Goal: Task Accomplishment & Management: Complete application form

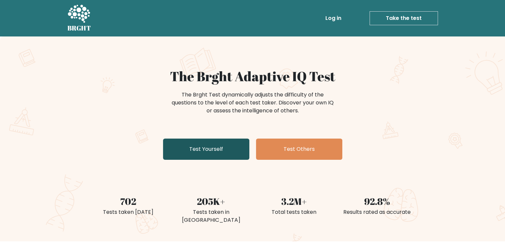
click at [205, 150] on link "Test Yourself" at bounding box center [206, 149] width 86 height 21
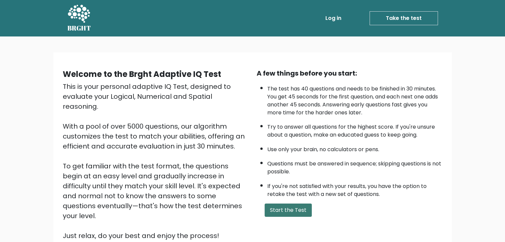
click at [283, 205] on button "Start the Test" at bounding box center [288, 210] width 47 height 13
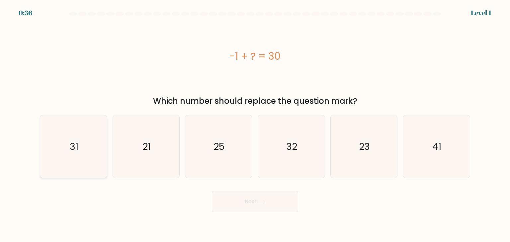
click at [82, 141] on icon "31" at bounding box center [73, 147] width 62 height 62
click at [255, 125] on input "a. 31" at bounding box center [255, 122] width 0 height 3
radio input "true"
click at [255, 205] on button "Next" at bounding box center [255, 201] width 86 height 21
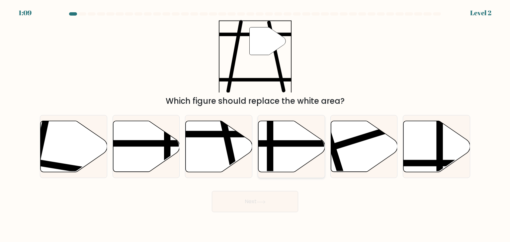
click at [274, 139] on icon at bounding box center [291, 146] width 67 height 51
click at [255, 125] on input "d." at bounding box center [255, 122] width 0 height 3
radio input "true"
click at [213, 153] on icon at bounding box center [219, 146] width 67 height 51
click at [255, 125] on input "c." at bounding box center [255, 122] width 0 height 3
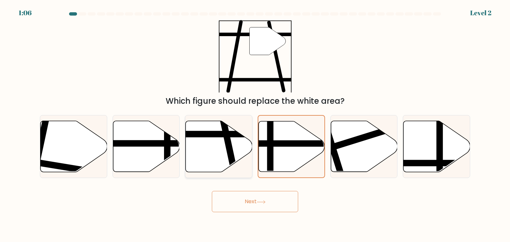
radio input "true"
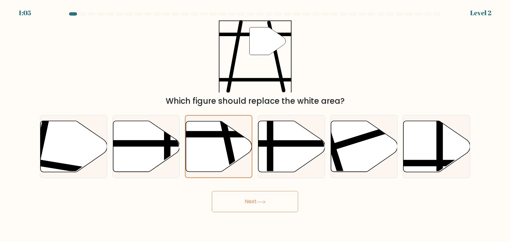
click at [244, 200] on button "Next" at bounding box center [255, 201] width 86 height 21
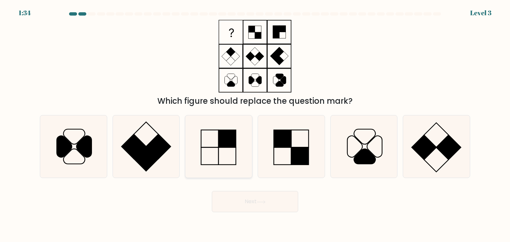
click at [229, 141] on rect at bounding box center [227, 138] width 17 height 17
click at [255, 125] on input "c." at bounding box center [255, 122] width 0 height 3
radio input "true"
click at [238, 207] on button "Next" at bounding box center [255, 201] width 86 height 21
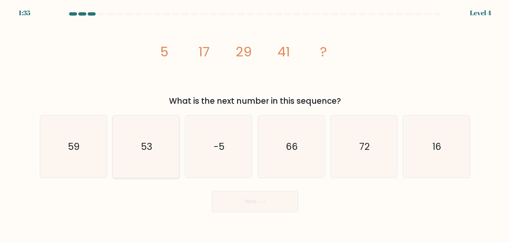
click at [153, 138] on icon "53" at bounding box center [146, 147] width 62 height 62
click at [255, 125] on input "b. 53" at bounding box center [255, 122] width 0 height 3
radio input "true"
click at [249, 201] on button "Next" at bounding box center [255, 201] width 86 height 21
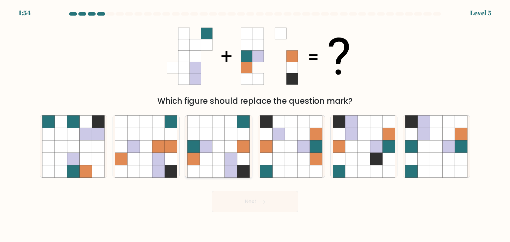
click at [224, 149] on icon at bounding box center [219, 146] width 13 height 13
click at [255, 125] on input "c." at bounding box center [255, 122] width 0 height 3
radio input "true"
click at [259, 200] on button "Next" at bounding box center [255, 201] width 86 height 21
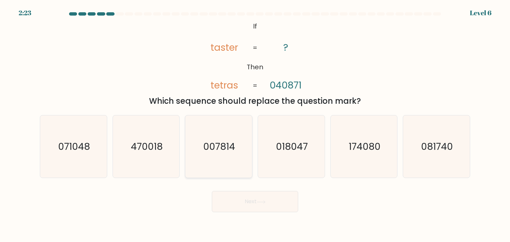
click at [222, 143] on text "007814" at bounding box center [220, 146] width 32 height 13
click at [255, 125] on input "c. 007814" at bounding box center [255, 122] width 0 height 3
radio input "true"
click at [153, 147] on text "470018" at bounding box center [147, 146] width 32 height 13
click at [255, 125] on input "b. 470018" at bounding box center [255, 122] width 0 height 3
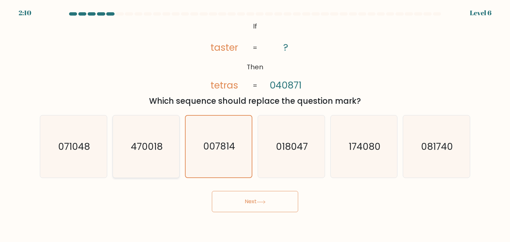
radio input "true"
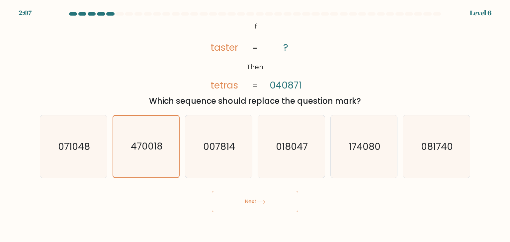
click at [258, 198] on button "Next" at bounding box center [255, 201] width 86 height 21
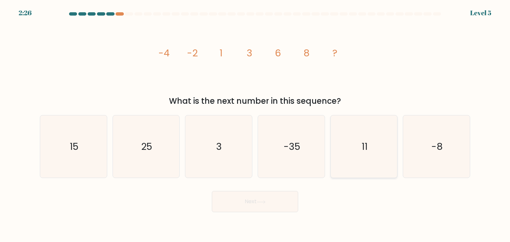
click at [380, 155] on icon "11" at bounding box center [364, 147] width 62 height 62
click at [255, 125] on input "e. 11" at bounding box center [255, 122] width 0 height 3
radio input "true"
click at [227, 211] on button "Next" at bounding box center [255, 201] width 86 height 21
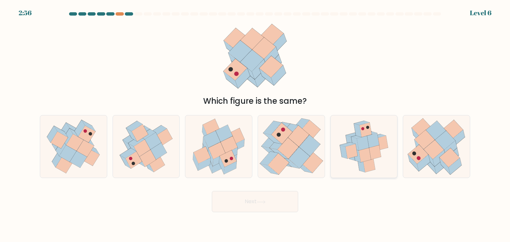
click at [363, 148] on icon at bounding box center [363, 143] width 12 height 15
click at [255, 125] on input "e." at bounding box center [255, 122] width 0 height 3
radio input "true"
click at [363, 148] on icon at bounding box center [363, 143] width 12 height 14
click at [255, 125] on input "e." at bounding box center [255, 122] width 0 height 3
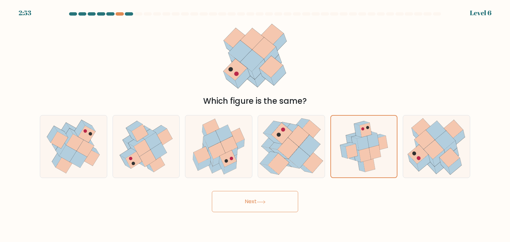
click at [263, 202] on icon at bounding box center [261, 203] width 9 height 4
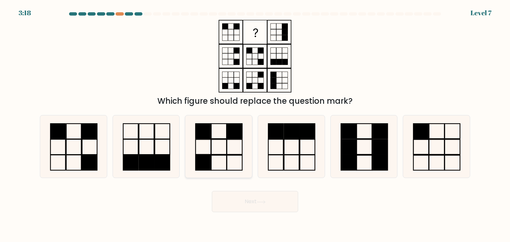
click at [240, 145] on icon at bounding box center [218, 147] width 62 height 62
click at [255, 125] on input "c." at bounding box center [255, 122] width 0 height 3
radio input "true"
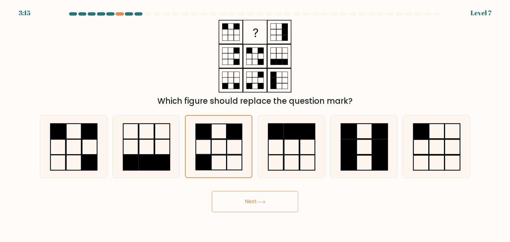
click at [254, 204] on button "Next" at bounding box center [255, 201] width 86 height 21
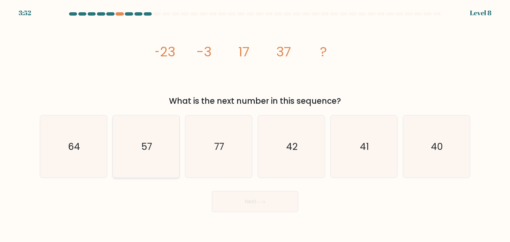
click at [135, 153] on icon "57" at bounding box center [146, 147] width 62 height 62
click at [255, 125] on input "b. 57" at bounding box center [255, 122] width 0 height 3
radio input "true"
click at [237, 206] on button "Next" at bounding box center [255, 201] width 86 height 21
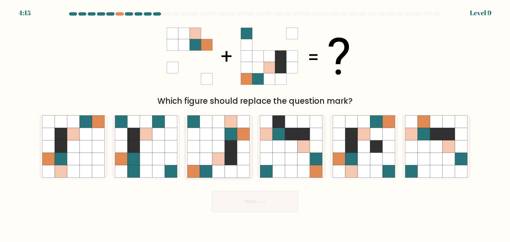
click at [219, 145] on icon at bounding box center [219, 146] width 13 height 13
click at [255, 125] on input "c." at bounding box center [255, 122] width 0 height 3
radio input "true"
click at [242, 197] on button "Next" at bounding box center [255, 201] width 86 height 21
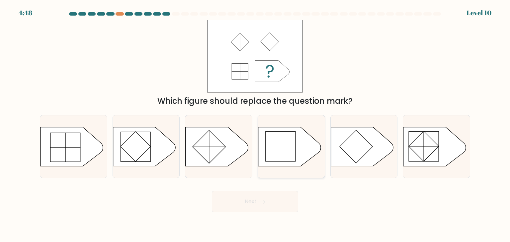
click at [283, 154] on rect at bounding box center [281, 147] width 30 height 30
click at [255, 125] on input "d." at bounding box center [255, 122] width 0 height 3
radio input "true"
click at [256, 202] on button "Next" at bounding box center [255, 201] width 86 height 21
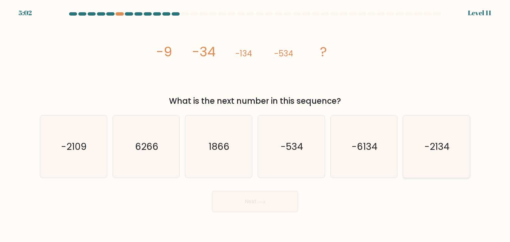
click at [425, 137] on icon "-2134" at bounding box center [436, 147] width 62 height 62
click at [255, 125] on input "f. -2134" at bounding box center [255, 122] width 0 height 3
radio input "true"
click at [228, 196] on button "Next" at bounding box center [255, 201] width 86 height 21
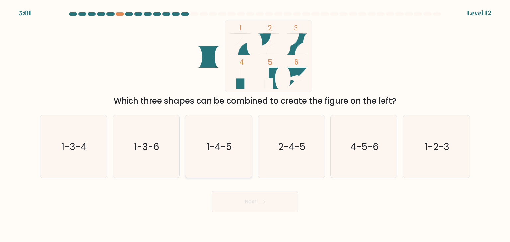
click at [244, 155] on icon "1-4-5" at bounding box center [218, 147] width 62 height 62
click at [255, 125] on input "c. 1-4-5" at bounding box center [255, 122] width 0 height 3
radio input "true"
click at [260, 197] on button "Next" at bounding box center [255, 201] width 86 height 21
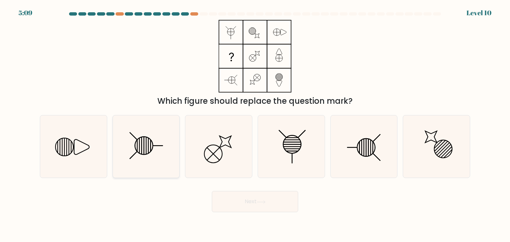
click at [146, 141] on line at bounding box center [146, 145] width 0 height 17
click at [255, 125] on input "b." at bounding box center [255, 122] width 0 height 3
radio input "true"
click at [255, 206] on button "Next" at bounding box center [255, 201] width 86 height 21
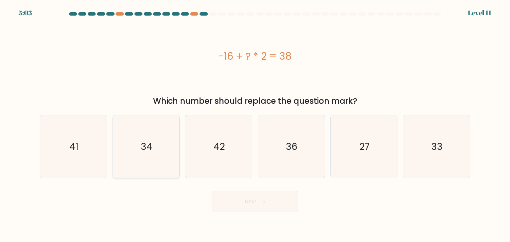
click at [132, 157] on icon "34" at bounding box center [146, 147] width 62 height 62
click at [255, 125] on input "b. 34" at bounding box center [255, 122] width 0 height 3
radio input "true"
click at [254, 205] on button "Next" at bounding box center [255, 201] width 86 height 21
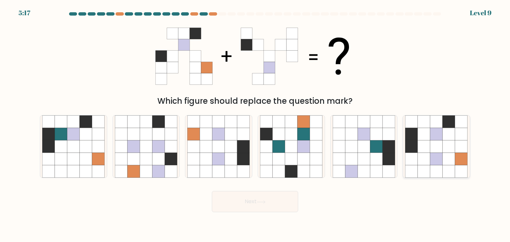
click at [437, 167] on icon at bounding box center [436, 172] width 13 height 13
click at [255, 125] on input "f." at bounding box center [255, 122] width 0 height 3
radio input "true"
click at [228, 209] on button "Next" at bounding box center [255, 201] width 86 height 21
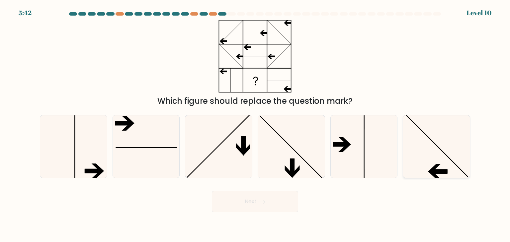
click at [424, 132] on icon at bounding box center [436, 147] width 62 height 62
click at [255, 125] on input "f." at bounding box center [255, 122] width 0 height 3
radio input "true"
click at [264, 205] on button "Next" at bounding box center [255, 201] width 86 height 21
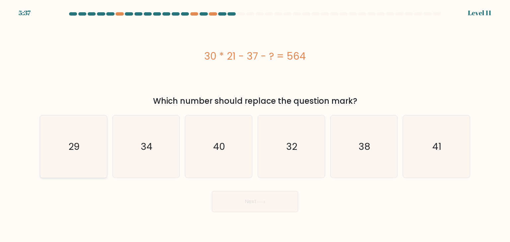
click at [62, 131] on icon "29" at bounding box center [73, 147] width 62 height 62
click at [255, 125] on input "a. 29" at bounding box center [255, 122] width 0 height 3
radio input "true"
click at [270, 205] on button "Next" at bounding box center [255, 201] width 86 height 21
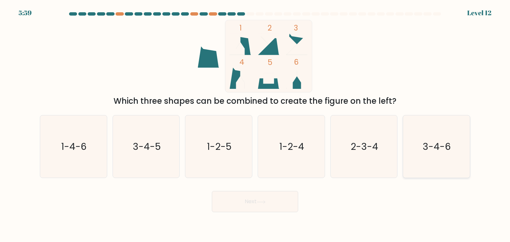
click at [432, 144] on text "3-4-6" at bounding box center [437, 146] width 28 height 13
click at [255, 125] on input "f. 3-4-6" at bounding box center [255, 122] width 0 height 3
radio input "true"
click at [246, 201] on button "Next" at bounding box center [255, 201] width 86 height 21
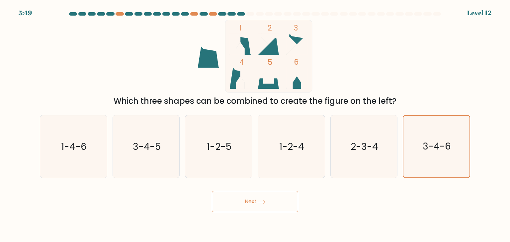
click at [239, 205] on button "Next" at bounding box center [255, 201] width 86 height 21
click at [365, 143] on text "2-3-4" at bounding box center [365, 146] width 28 height 13
click at [255, 125] on input "e. 2-3-4" at bounding box center [255, 122] width 0 height 3
radio input "true"
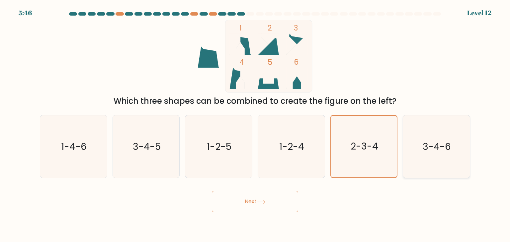
click at [416, 134] on icon "3-4-6" at bounding box center [436, 147] width 62 height 62
click at [255, 125] on input "f. 3-4-6" at bounding box center [255, 122] width 0 height 3
radio input "true"
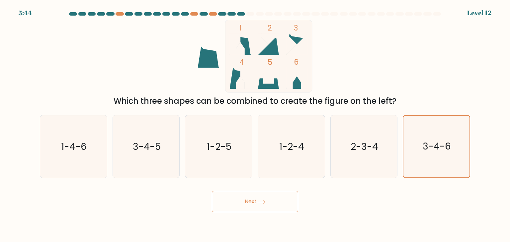
click at [250, 202] on button "Next" at bounding box center [255, 201] width 86 height 21
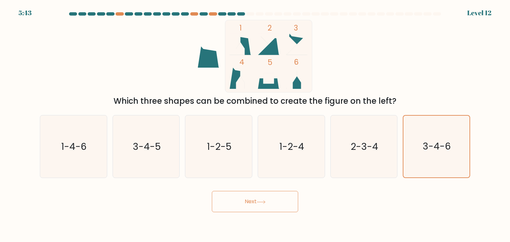
click at [250, 202] on button "Next" at bounding box center [255, 201] width 86 height 21
click at [64, 144] on text "1-4-6" at bounding box center [74, 146] width 26 height 13
click at [255, 125] on input "a. 1-4-6" at bounding box center [255, 122] width 0 height 3
radio input "true"
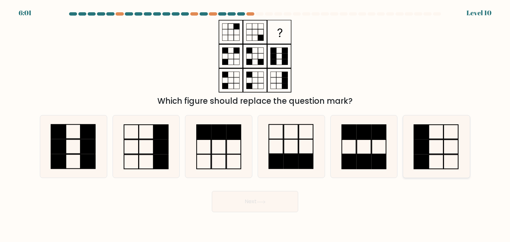
click at [429, 146] on icon at bounding box center [436, 147] width 62 height 62
click at [255, 125] on input "f." at bounding box center [255, 122] width 0 height 3
radio input "true"
click at [234, 198] on button "Next" at bounding box center [255, 201] width 86 height 21
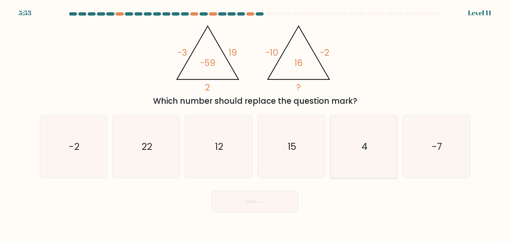
click at [352, 127] on icon "4" at bounding box center [364, 147] width 62 height 62
click at [255, 125] on input "e. 4" at bounding box center [255, 122] width 0 height 3
radio input "true"
click at [264, 204] on icon at bounding box center [261, 203] width 9 height 4
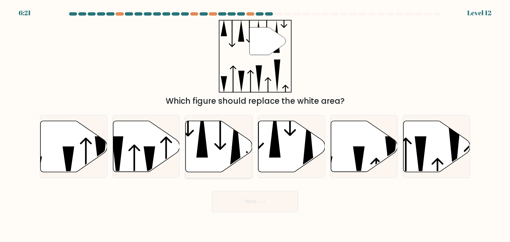
click at [210, 136] on icon at bounding box center [219, 146] width 67 height 51
click at [255, 125] on input "c." at bounding box center [255, 122] width 0 height 3
radio input "true"
click at [251, 198] on button "Next" at bounding box center [255, 201] width 86 height 21
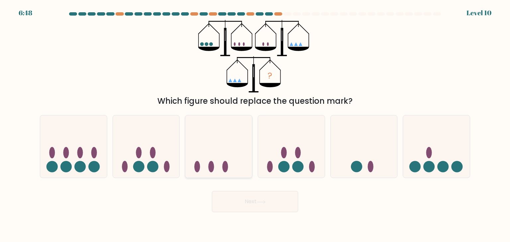
click at [210, 155] on icon at bounding box center [218, 146] width 67 height 55
click at [255, 125] on input "c." at bounding box center [255, 122] width 0 height 3
radio input "true"
click at [358, 152] on icon at bounding box center [364, 146] width 67 height 55
click at [255, 125] on input "e." at bounding box center [255, 122] width 0 height 3
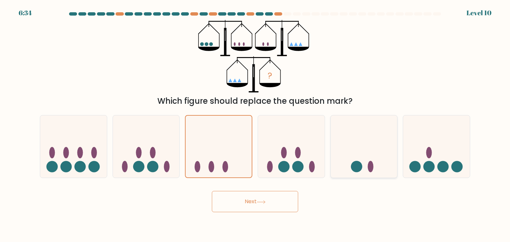
radio input "true"
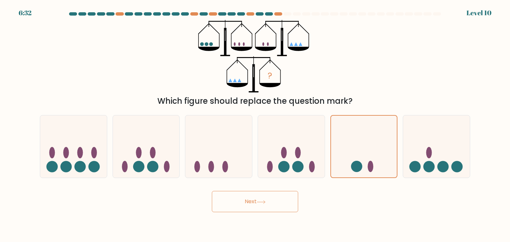
click at [255, 200] on button "Next" at bounding box center [255, 201] width 86 height 21
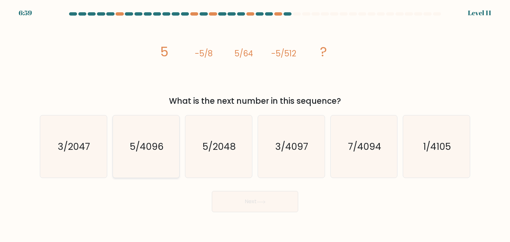
click at [155, 144] on text "5/4096" at bounding box center [147, 146] width 34 height 13
click at [255, 125] on input "b. 5/4096" at bounding box center [255, 122] width 0 height 3
radio input "true"
click at [235, 158] on icon "5/2048" at bounding box center [218, 147] width 62 height 62
click at [255, 125] on input "c. 5/2048" at bounding box center [255, 122] width 0 height 3
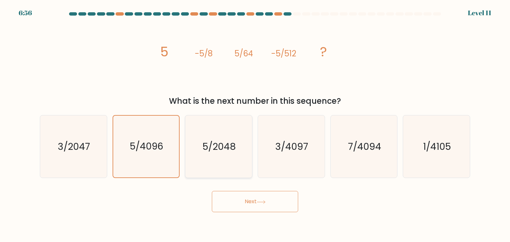
radio input "true"
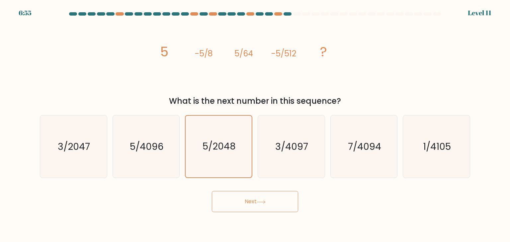
click at [244, 202] on button "Next" at bounding box center [255, 201] width 86 height 21
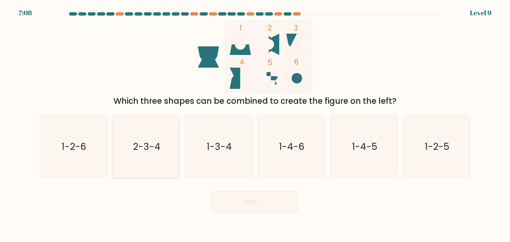
click at [138, 156] on icon "2-3-4" at bounding box center [146, 147] width 62 height 62
click at [255, 125] on input "b. 2-3-4" at bounding box center [255, 122] width 0 height 3
radio input "true"
click at [235, 201] on button "Next" at bounding box center [255, 201] width 86 height 21
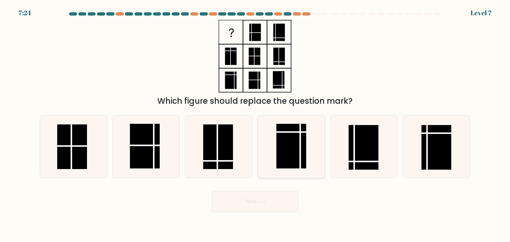
click at [295, 140] on rect at bounding box center [292, 146] width 30 height 45
click at [255, 125] on input "d." at bounding box center [255, 122] width 0 height 3
radio input "true"
click at [427, 145] on line at bounding box center [427, 147] width 0 height 45
click at [255, 125] on input "f." at bounding box center [255, 122] width 0 height 3
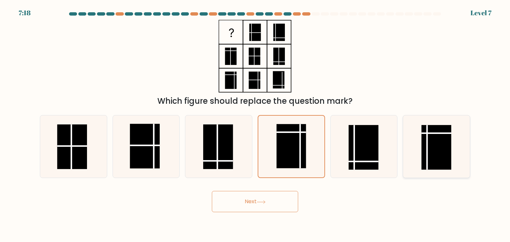
radio input "true"
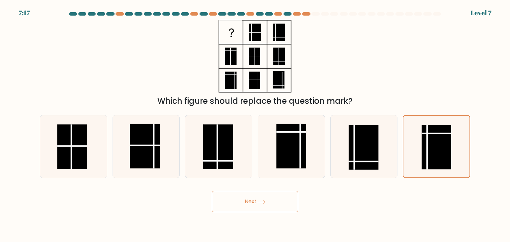
click at [233, 204] on button "Next" at bounding box center [255, 201] width 86 height 21
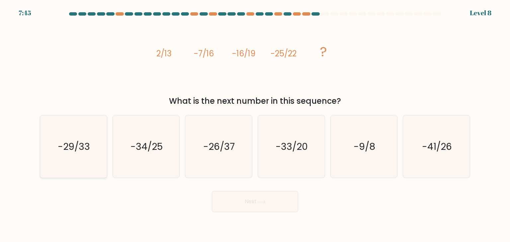
click at [83, 137] on icon "-29/33" at bounding box center [73, 147] width 62 height 62
click at [255, 125] on input "a. -29/33" at bounding box center [255, 122] width 0 height 3
radio input "true"
click at [264, 201] on icon at bounding box center [261, 203] width 9 height 4
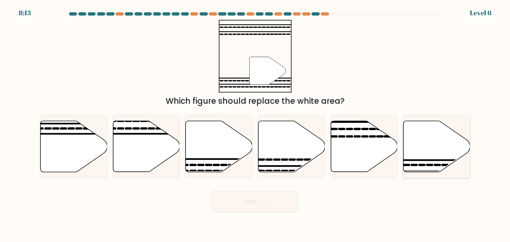
click at [421, 152] on icon at bounding box center [436, 146] width 67 height 51
click at [255, 125] on input "f." at bounding box center [255, 122] width 0 height 3
radio input "true"
click at [252, 205] on button "Next" at bounding box center [255, 201] width 86 height 21
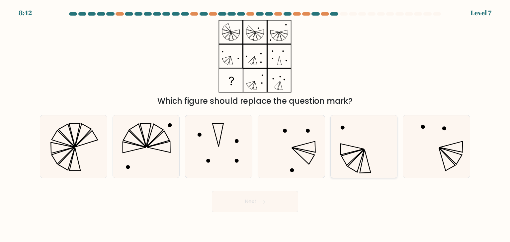
click at [372, 157] on icon at bounding box center [364, 147] width 62 height 62
click at [255, 125] on input "e." at bounding box center [255, 122] width 0 height 3
radio input "true"
click at [258, 202] on icon at bounding box center [261, 203] width 9 height 4
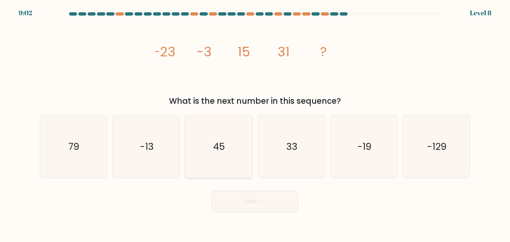
click at [229, 172] on icon "45" at bounding box center [218, 147] width 62 height 62
click at [255, 125] on input "c. 45" at bounding box center [255, 122] width 0 height 3
radio input "true"
click at [245, 199] on button "Next" at bounding box center [255, 201] width 86 height 21
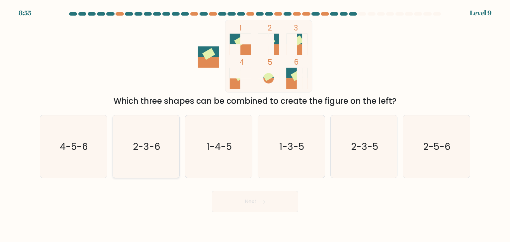
click at [178, 120] on div "2-3-6" at bounding box center [146, 146] width 67 height 63
click at [255, 121] on input "b. 2-3-6" at bounding box center [255, 122] width 0 height 3
radio input "true"
click at [236, 205] on button "Next" at bounding box center [255, 201] width 86 height 21
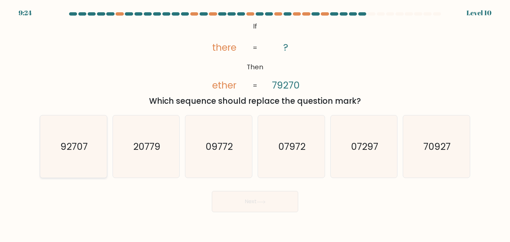
click at [64, 150] on text "92707" at bounding box center [73, 146] width 27 height 13
click at [255, 125] on input "a. 92707" at bounding box center [255, 122] width 0 height 3
radio input "true"
click at [219, 151] on text "09772" at bounding box center [219, 146] width 27 height 13
click at [255, 125] on input "c. 09772" at bounding box center [255, 122] width 0 height 3
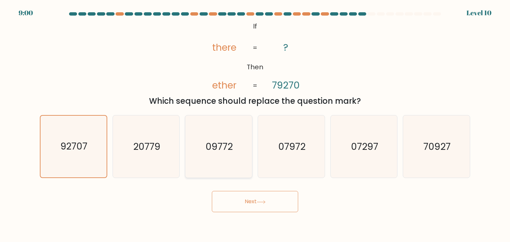
radio input "true"
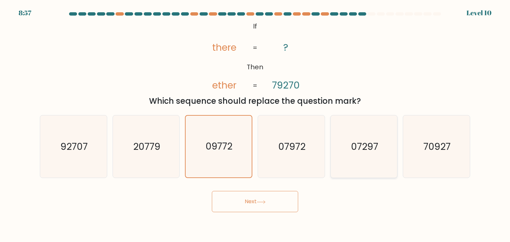
click at [372, 147] on text "07297" at bounding box center [364, 146] width 27 height 13
click at [255, 125] on input "e. 07297" at bounding box center [255, 122] width 0 height 3
radio input "true"
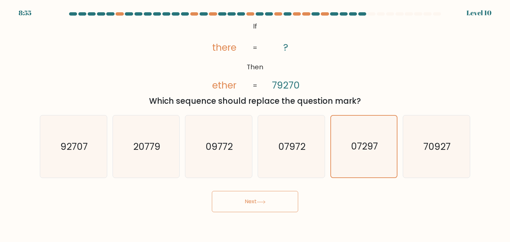
click at [239, 197] on button "Next" at bounding box center [255, 201] width 86 height 21
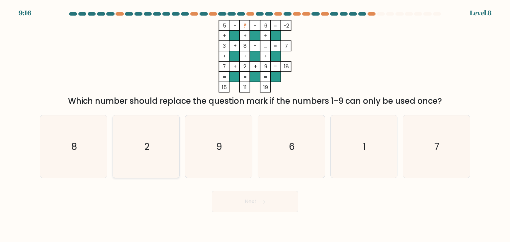
click at [158, 141] on icon "2" at bounding box center [146, 147] width 62 height 62
click at [255, 125] on input "b. 2" at bounding box center [255, 122] width 0 height 3
radio input "true"
click at [390, 172] on icon "1" at bounding box center [364, 147] width 62 height 62
click at [255, 125] on input "e. 1" at bounding box center [255, 122] width 0 height 3
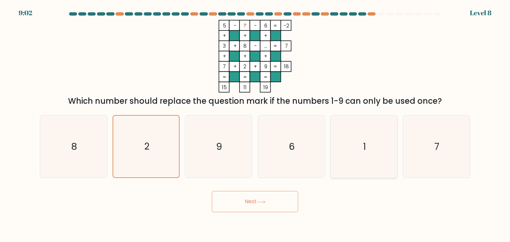
radio input "true"
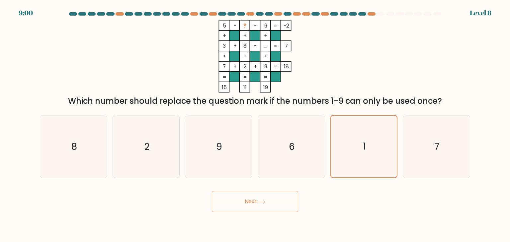
click at [237, 203] on button "Next" at bounding box center [255, 201] width 86 height 21
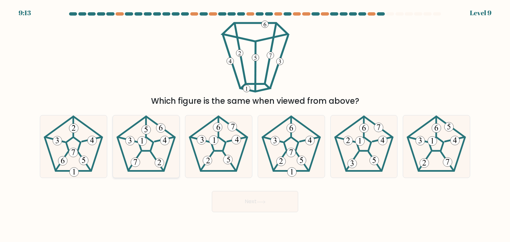
click at [141, 142] on 792 at bounding box center [141, 141] width 9 height 9
click at [255, 125] on input "b." at bounding box center [255, 122] width 0 height 3
radio input "true"
click at [247, 204] on button "Next" at bounding box center [255, 201] width 86 height 21
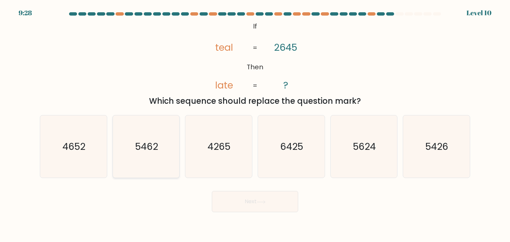
click at [134, 155] on icon "5462" at bounding box center [146, 147] width 62 height 62
click at [255, 125] on input "b. 5462" at bounding box center [255, 122] width 0 height 3
radio input "true"
click at [248, 209] on button "Next" at bounding box center [255, 201] width 86 height 21
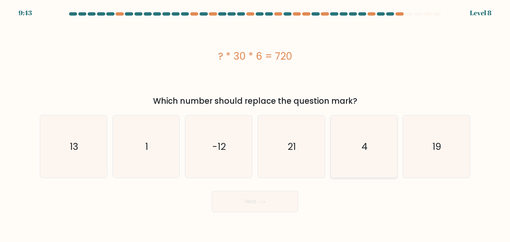
click at [354, 159] on icon "4" at bounding box center [364, 147] width 62 height 62
click at [255, 125] on input "e. 4" at bounding box center [255, 122] width 0 height 3
radio input "true"
click at [257, 196] on button "Next" at bounding box center [255, 201] width 86 height 21
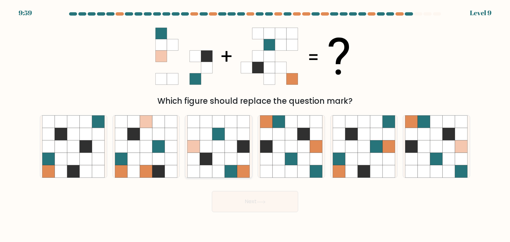
click at [222, 153] on icon at bounding box center [219, 159] width 13 height 13
click at [255, 125] on input "c." at bounding box center [255, 122] width 0 height 3
radio input "true"
click at [252, 199] on button "Next" at bounding box center [255, 201] width 86 height 21
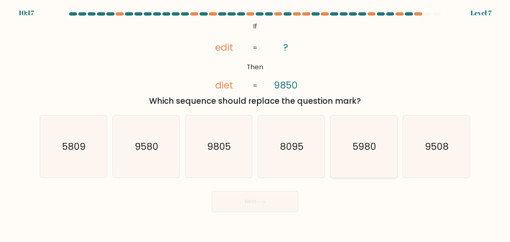
click at [363, 155] on icon "5980" at bounding box center [364, 147] width 62 height 62
click at [255, 125] on input "e. 5980" at bounding box center [255, 122] width 0 height 3
radio input "true"
click at [261, 201] on icon at bounding box center [261, 203] width 9 height 4
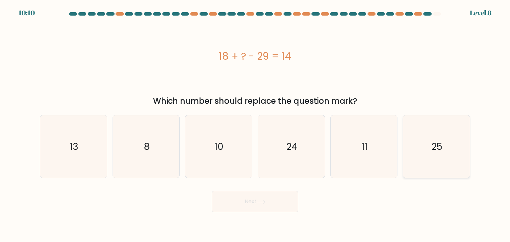
click at [433, 145] on text "25" at bounding box center [437, 146] width 11 height 13
click at [255, 125] on input "f. 25" at bounding box center [255, 122] width 0 height 3
radio input "true"
click at [268, 202] on button "Next" at bounding box center [255, 201] width 86 height 21
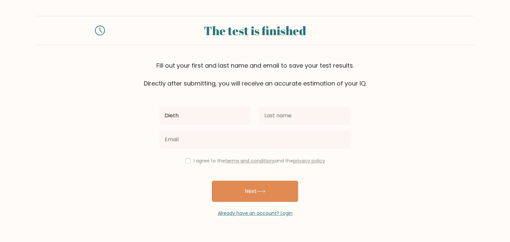
type input "Diether Jan"
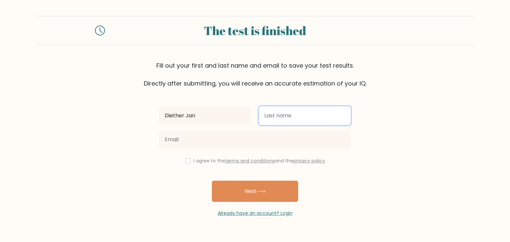
click at [279, 117] on input "text" at bounding box center [305, 116] width 92 height 19
type input "Agena"
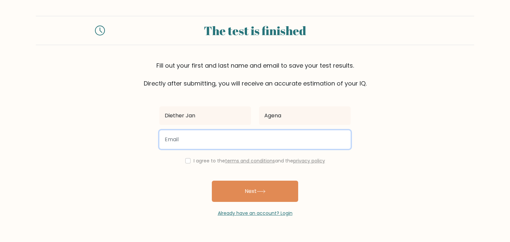
click at [237, 141] on input "email" at bounding box center [254, 140] width 191 height 19
type input "agenadietherjan@gmail.com"
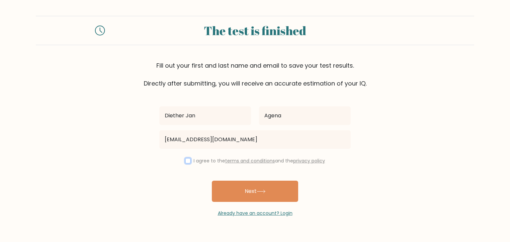
click at [188, 161] on input "checkbox" at bounding box center [187, 160] width 5 height 5
checkbox input "true"
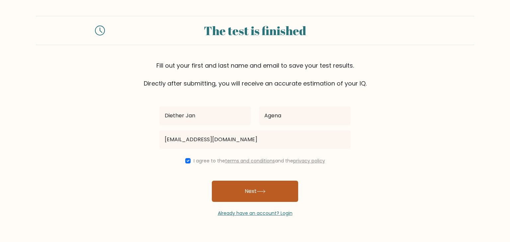
click at [237, 190] on button "Next" at bounding box center [255, 191] width 86 height 21
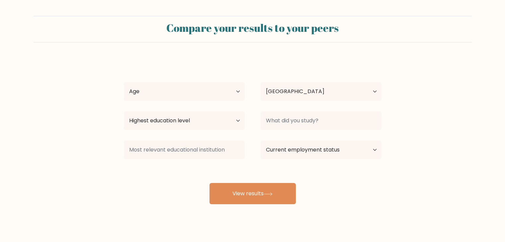
select select "PH"
click at [235, 96] on select "Age Under 18 years old 18-24 years old 25-34 years old 35-44 years old 45-54 ye…" at bounding box center [184, 91] width 121 height 19
select select "25_34"
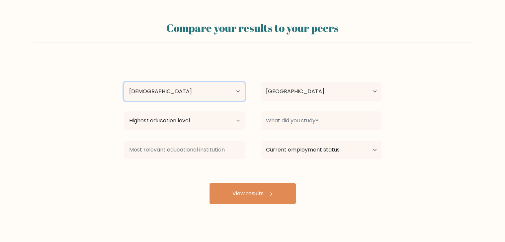
click at [124, 82] on select "Age Under 18 years old 18-24 years old 25-34 years old 35-44 years old 45-54 ye…" at bounding box center [184, 91] width 121 height 19
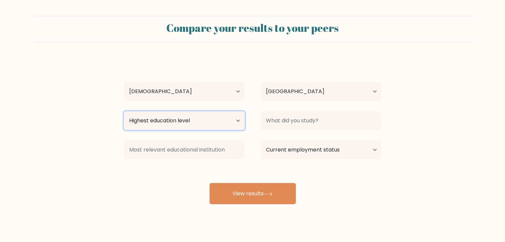
click at [221, 126] on select "Highest education level No schooling Primary Lower Secondary Upper Secondary Oc…" at bounding box center [184, 121] width 121 height 19
select select "bachelors_degree"
click at [124, 112] on select "Highest education level No schooling Primary Lower Secondary Upper Secondary Oc…" at bounding box center [184, 121] width 121 height 19
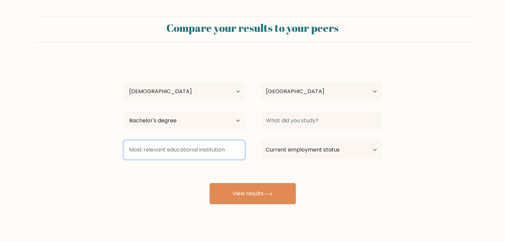
click at [197, 150] on input at bounding box center [184, 150] width 121 height 19
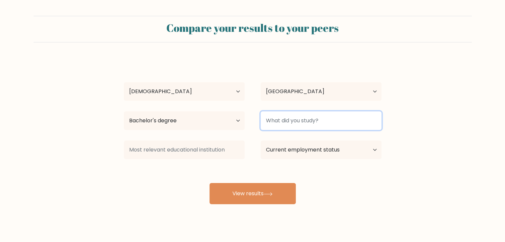
click at [298, 121] on input at bounding box center [321, 121] width 121 height 19
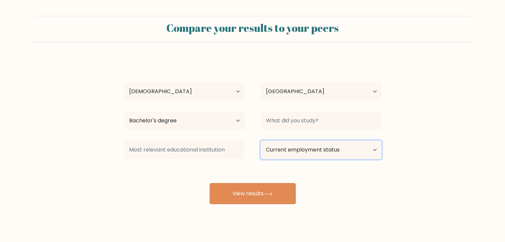
click at [310, 145] on select "Current employment status Employed Student Retired Other / prefer not to answer" at bounding box center [321, 150] width 121 height 19
select select "employed"
click at [261, 141] on select "Current employment status Employed Student Retired Other / prefer not to answer" at bounding box center [321, 150] width 121 height 19
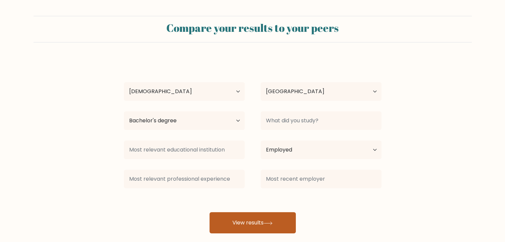
click at [242, 221] on button "View results" at bounding box center [253, 223] width 86 height 21
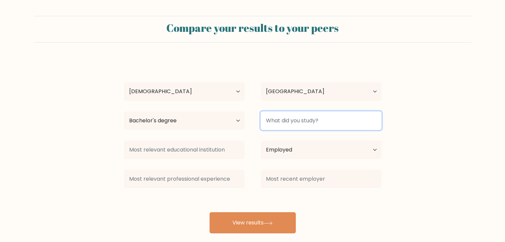
click at [279, 127] on input at bounding box center [321, 121] width 121 height 19
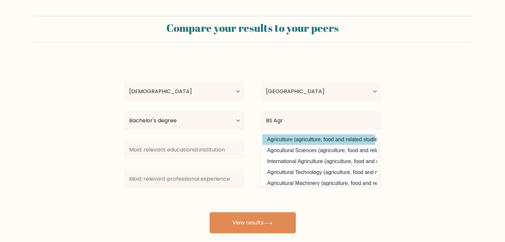
click at [294, 137] on div "Diether Jan Agena Age Under 18 years old 18-24 years old 25-34 years old 35-44 …" at bounding box center [253, 145] width 266 height 175
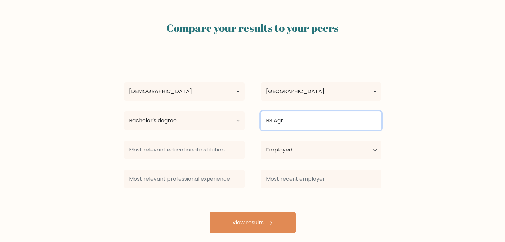
click at [289, 123] on input "BS Agr" at bounding box center [321, 121] width 121 height 19
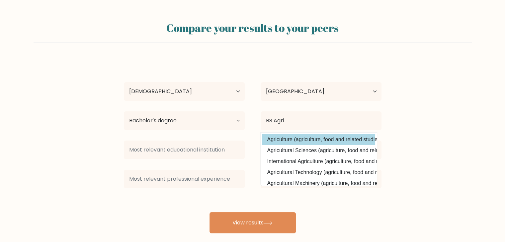
click at [285, 135] on div "Diether Jan Agena Age Under 18 years old 18-24 years old 25-34 years old 35-44 …" at bounding box center [253, 145] width 266 height 175
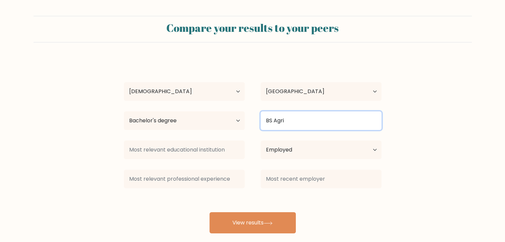
click at [311, 124] on input "BS Agri" at bounding box center [321, 121] width 121 height 19
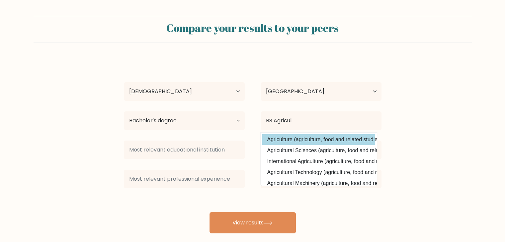
click at [274, 138] on div "Diether Jan Agena Age Under 18 years old 18-24 years old 25-34 years old 35-44 …" at bounding box center [253, 145] width 266 height 175
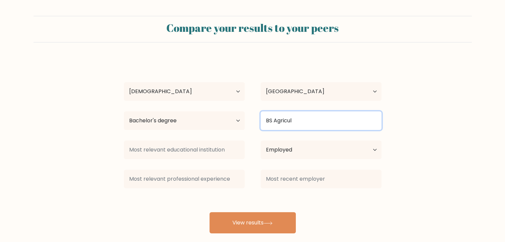
click at [295, 120] on input "BS Agricul" at bounding box center [321, 121] width 121 height 19
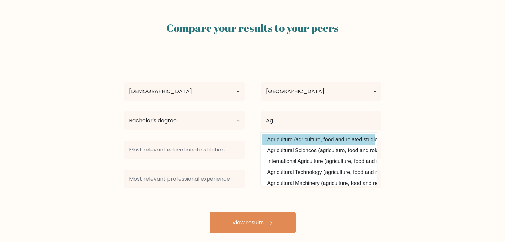
click at [285, 141] on option "Agriculture (agriculture, food and related studies)" at bounding box center [318, 139] width 113 height 11
type input "Agriculture"
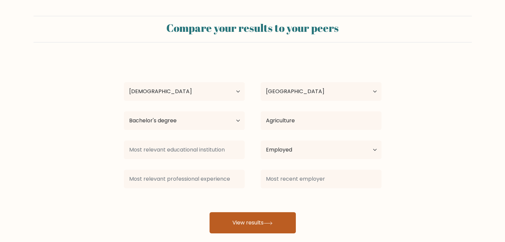
click at [247, 224] on button "View results" at bounding box center [253, 223] width 86 height 21
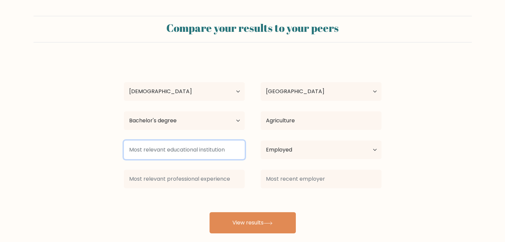
type input "C"
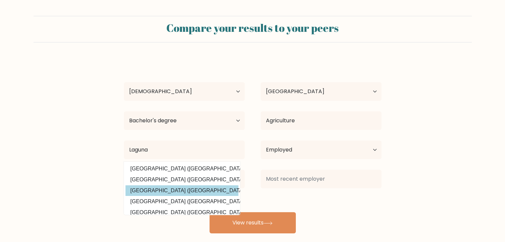
click at [173, 192] on option "Laguna State Polytechnic University (Philippines)" at bounding box center [182, 191] width 113 height 11
type input "[GEOGRAPHIC_DATA]"
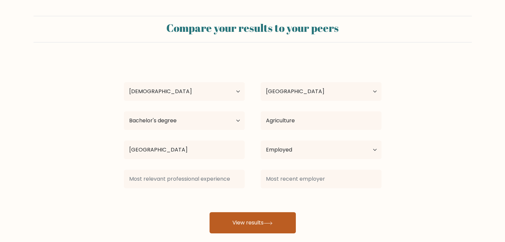
click at [243, 219] on button "View results" at bounding box center [253, 223] width 86 height 21
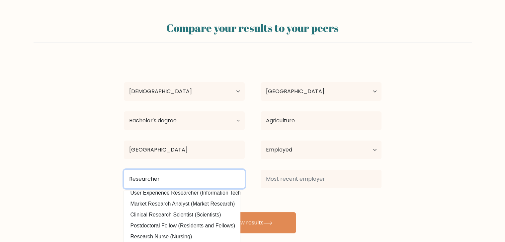
scroll to position [32, 0]
type input "R"
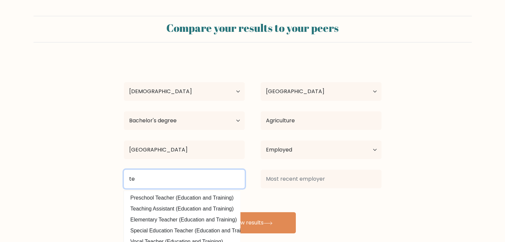
type input "t"
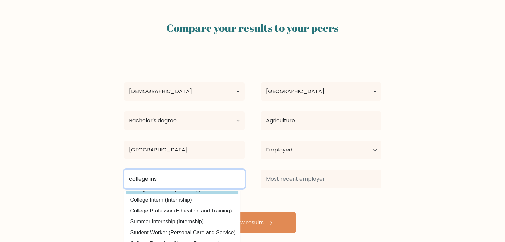
scroll to position [30, 0]
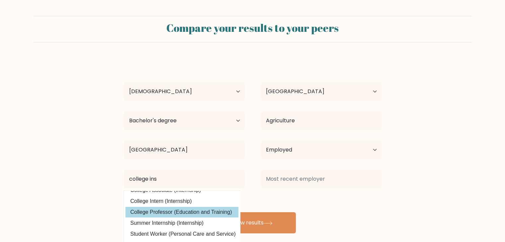
click at [195, 214] on option "College Professor (Education and Training)" at bounding box center [182, 212] width 113 height 11
type input "College Professor"
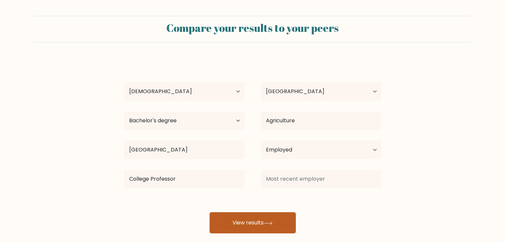
click at [255, 222] on button "View results" at bounding box center [253, 223] width 86 height 21
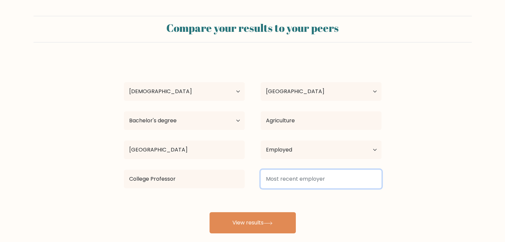
click at [271, 183] on input at bounding box center [321, 179] width 121 height 19
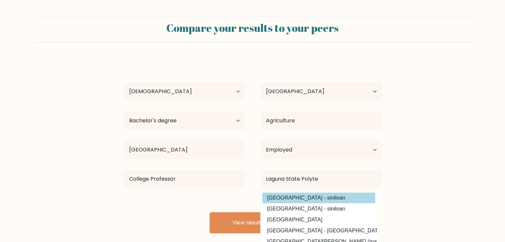
click at [287, 197] on div "Diether Jan Agena Age Under 18 years old 18-24 years old 25-34 years old 35-44 …" at bounding box center [253, 145] width 266 height 175
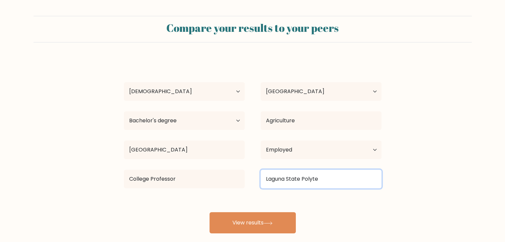
click at [326, 184] on input "Laguna State Polyte" at bounding box center [321, 179] width 121 height 19
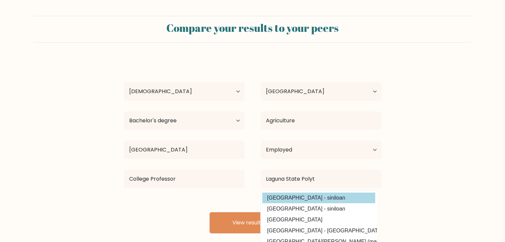
click at [315, 193] on option "laguna state polytechnic university - siniloan" at bounding box center [318, 198] width 113 height 11
type input "laguna state polytechnic university - siniloan"
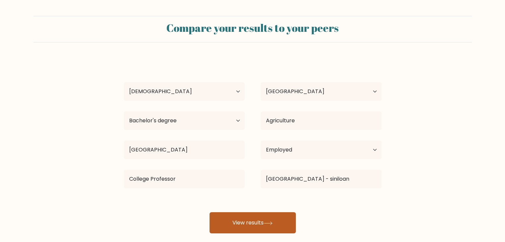
click at [257, 219] on button "View results" at bounding box center [253, 223] width 86 height 21
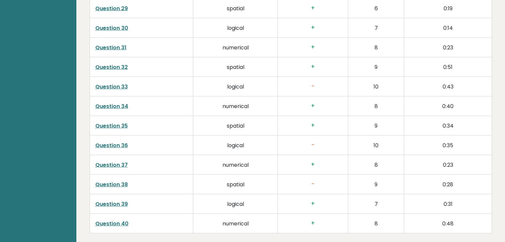
scroll to position [1747, 0]
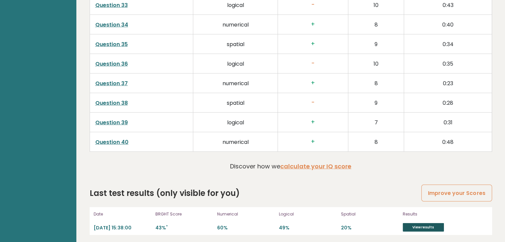
click at [410, 226] on link "View results" at bounding box center [423, 227] width 41 height 9
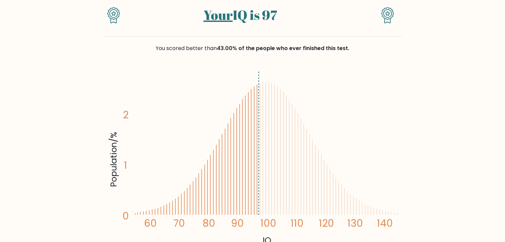
scroll to position [62, 0]
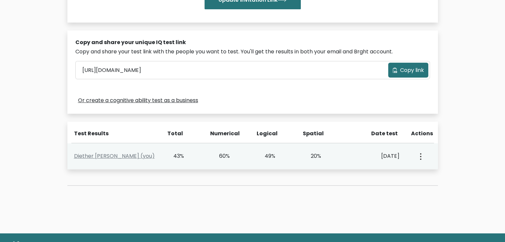
scroll to position [211, 0]
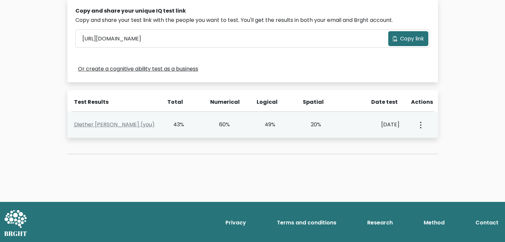
click at [422, 126] on button "button" at bounding box center [419, 125] width 5 height 21
click at [428, 143] on link "View Profile" at bounding box center [443, 144] width 52 height 11
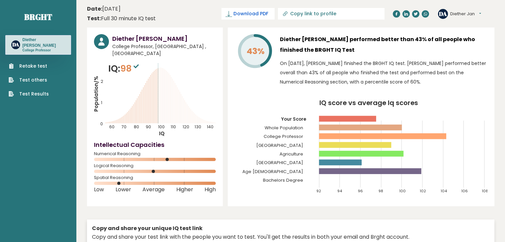
click at [268, 16] on span "Download PDF" at bounding box center [250, 13] width 35 height 7
click at [275, 14] on span "✓ Your PDF is downloaded..." at bounding box center [236, 14] width 75 height 12
click at [264, 13] on span "Download PDF" at bounding box center [250, 13] width 35 height 7
